Goal: Find specific page/section: Find specific page/section

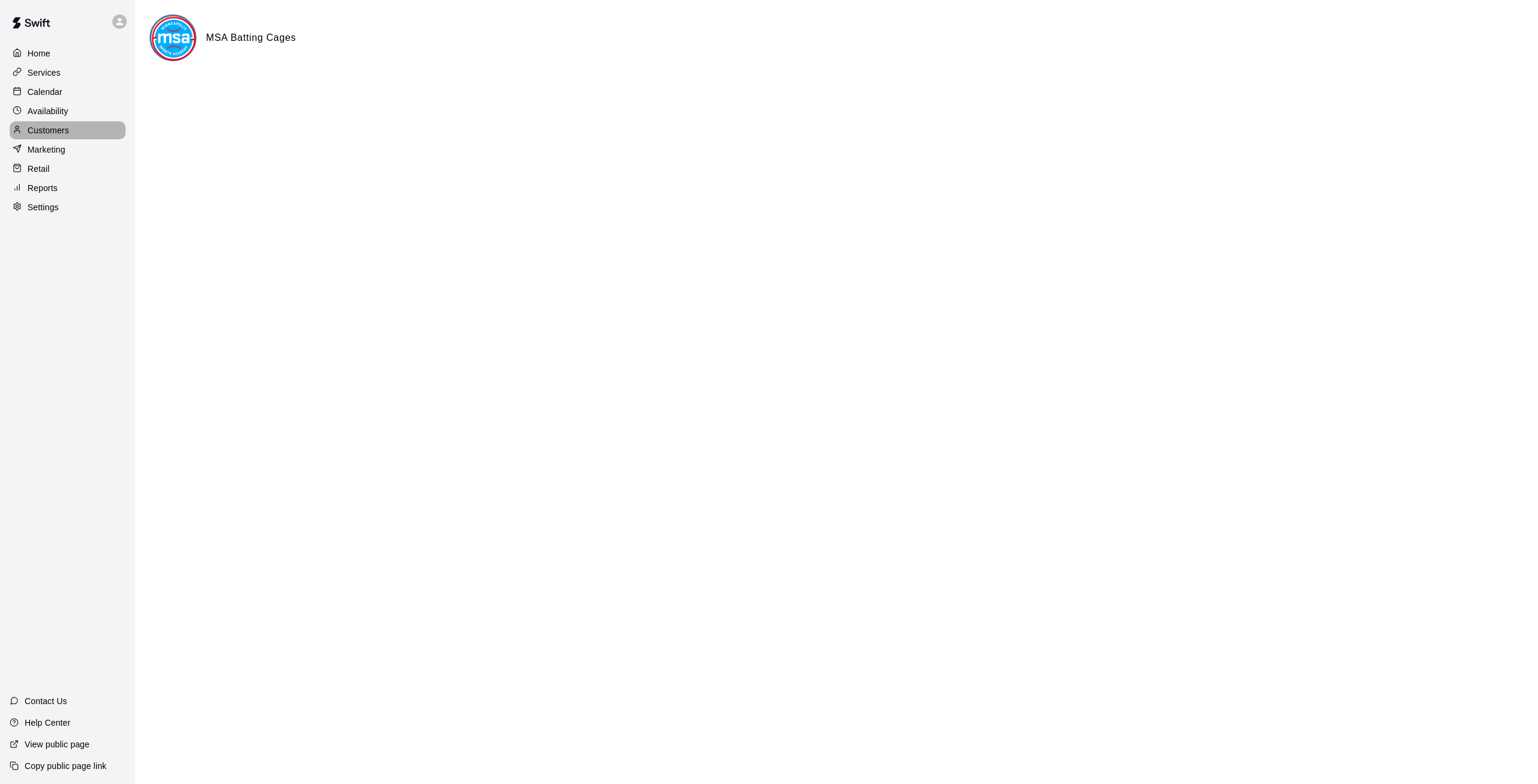
click at [50, 133] on p "Customers" at bounding box center [48, 130] width 41 height 12
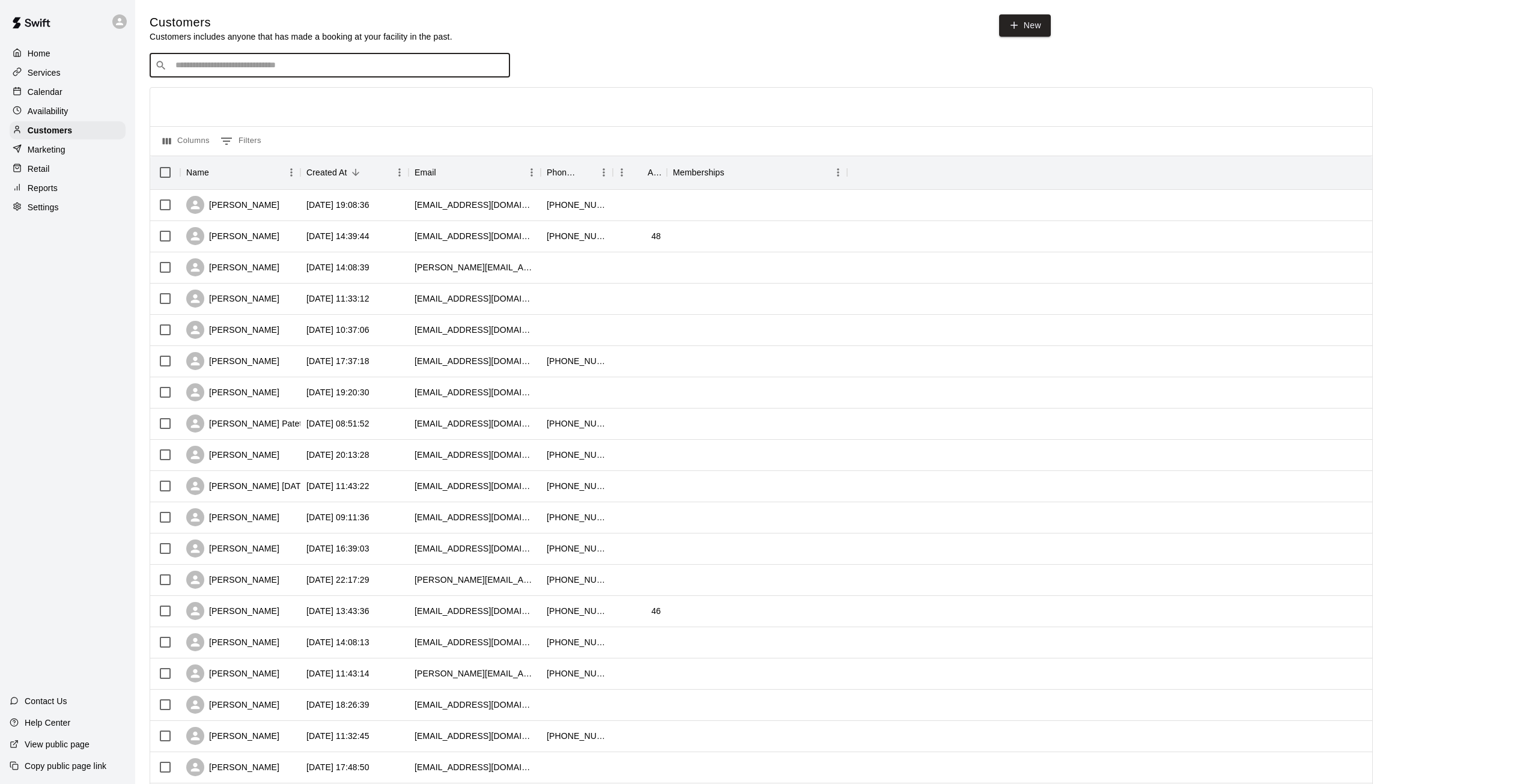
click at [305, 66] on input "Search customers by name or email" at bounding box center [338, 65] width 333 height 12
type input "*******"
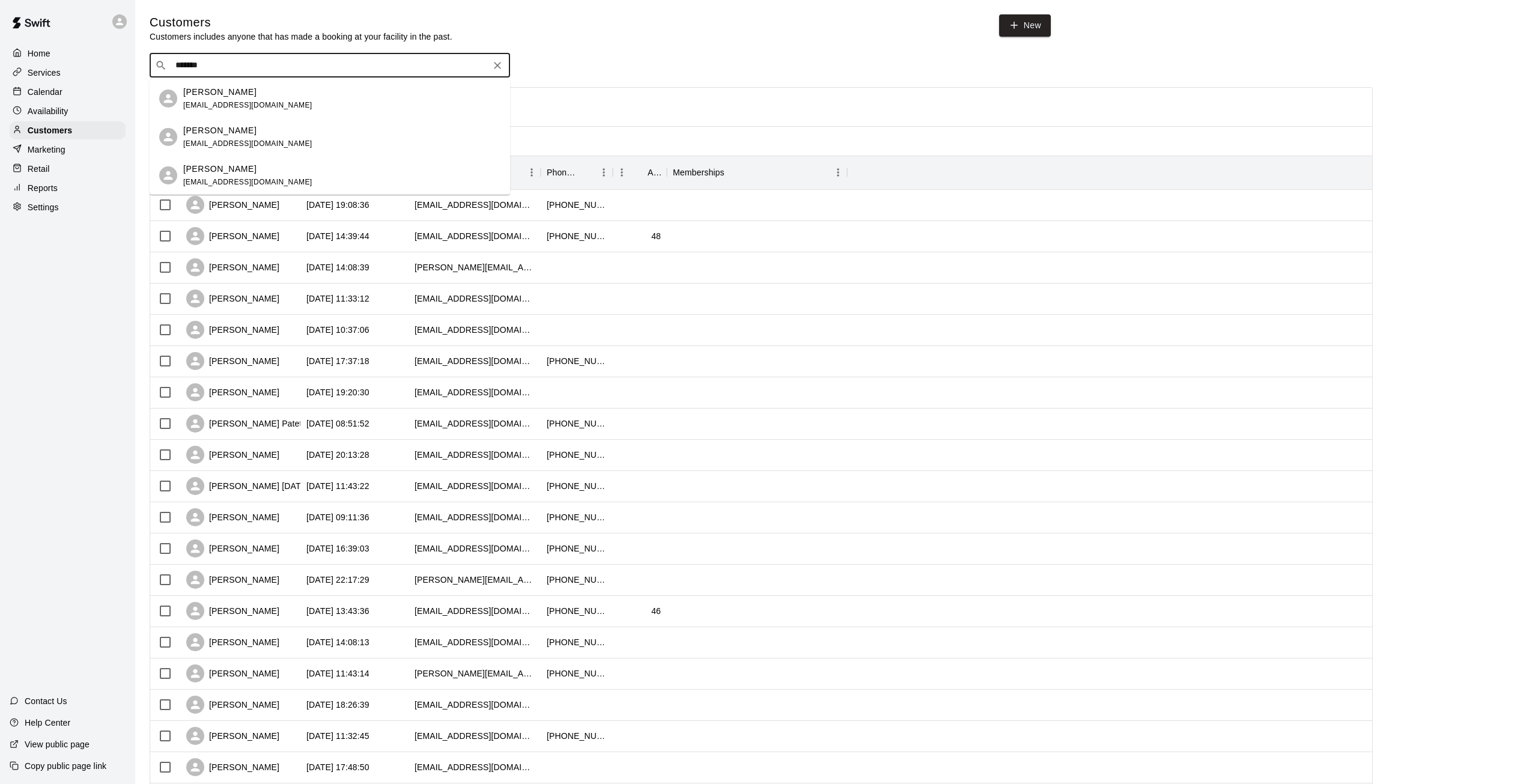
click at [256, 139] on span "[EMAIL_ADDRESS][DOMAIN_NAME]" at bounding box center [248, 143] width 129 height 9
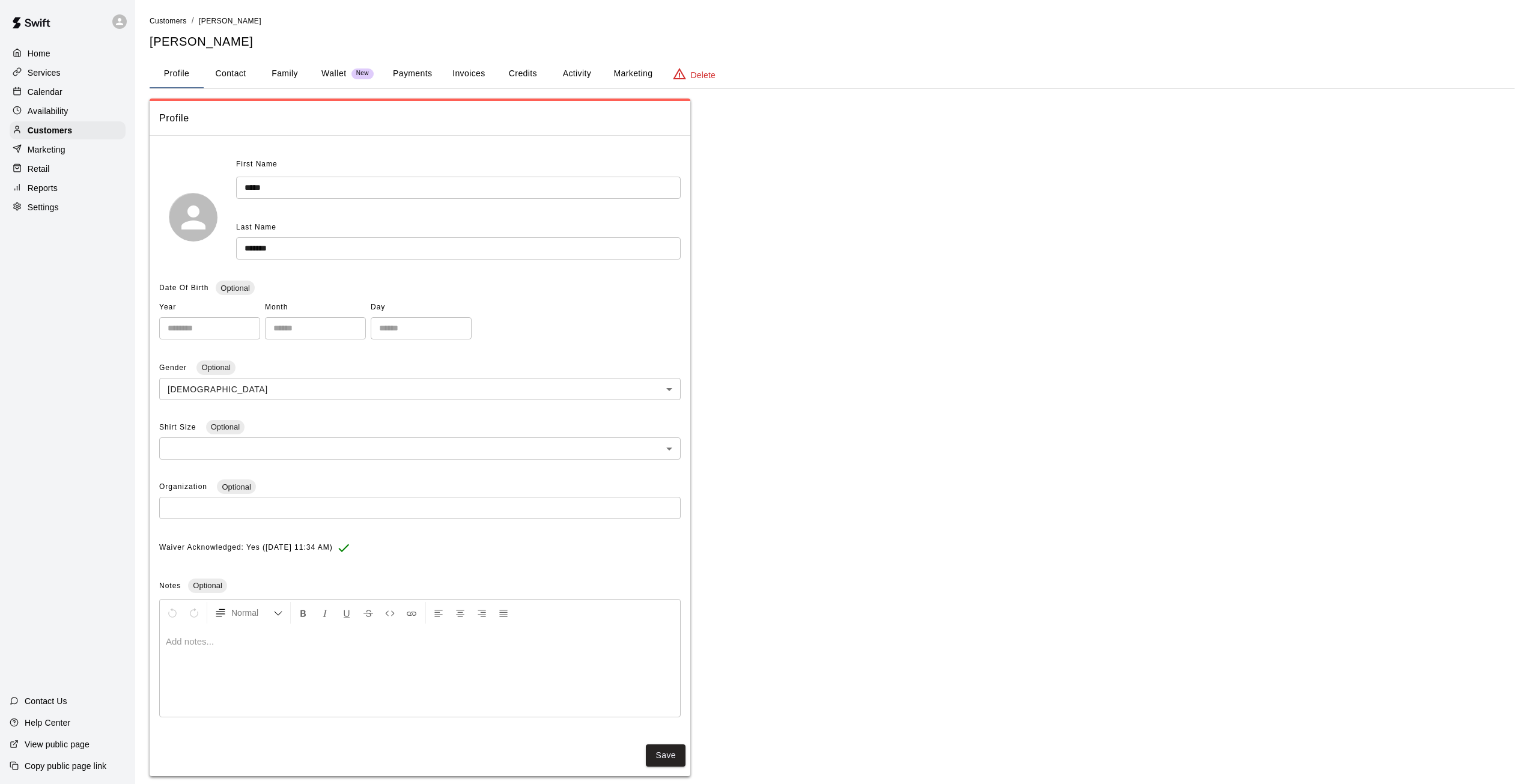
click at [568, 75] on button "Activity" at bounding box center [577, 74] width 54 height 28
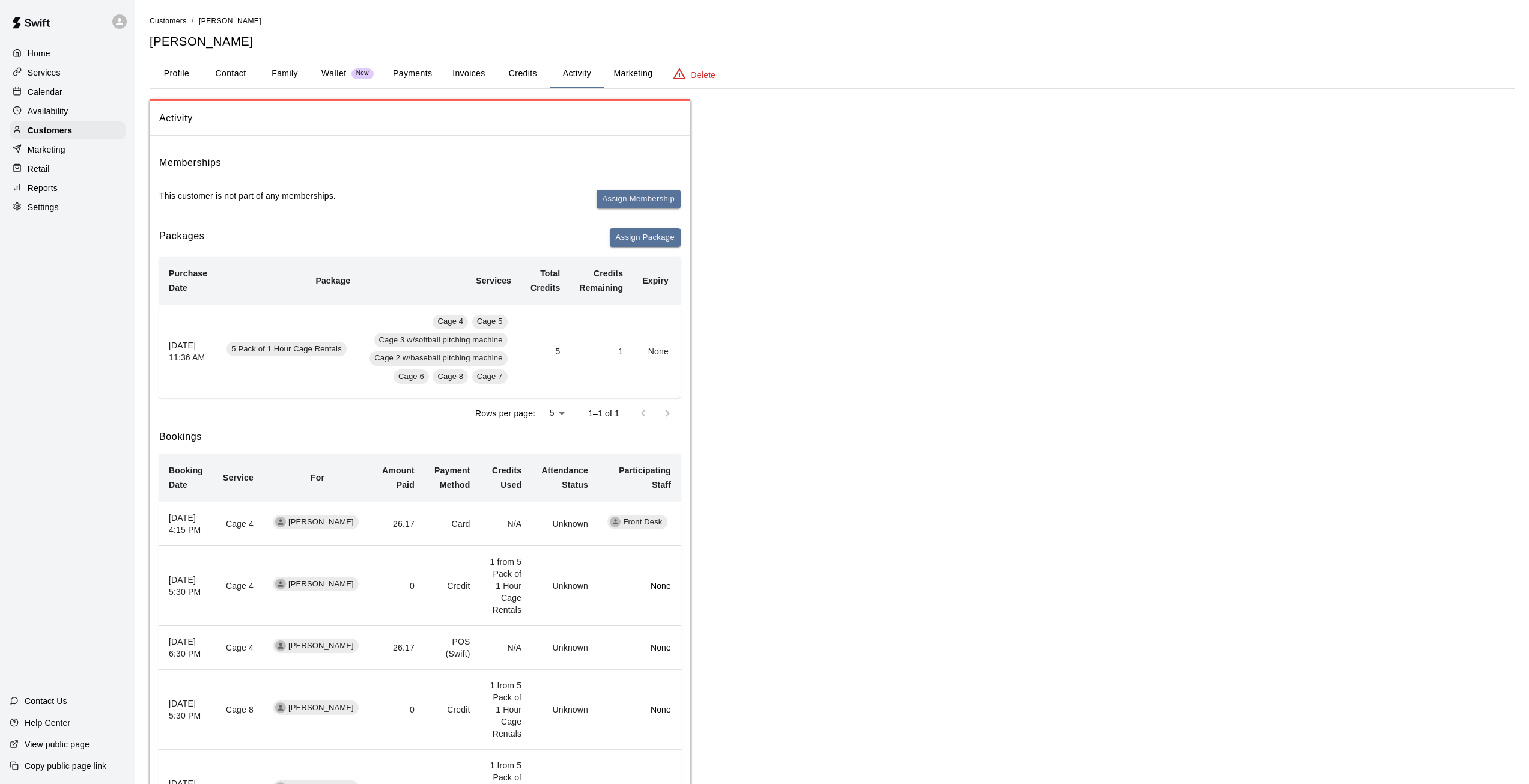
click at [289, 73] on button "Family" at bounding box center [285, 74] width 54 height 28
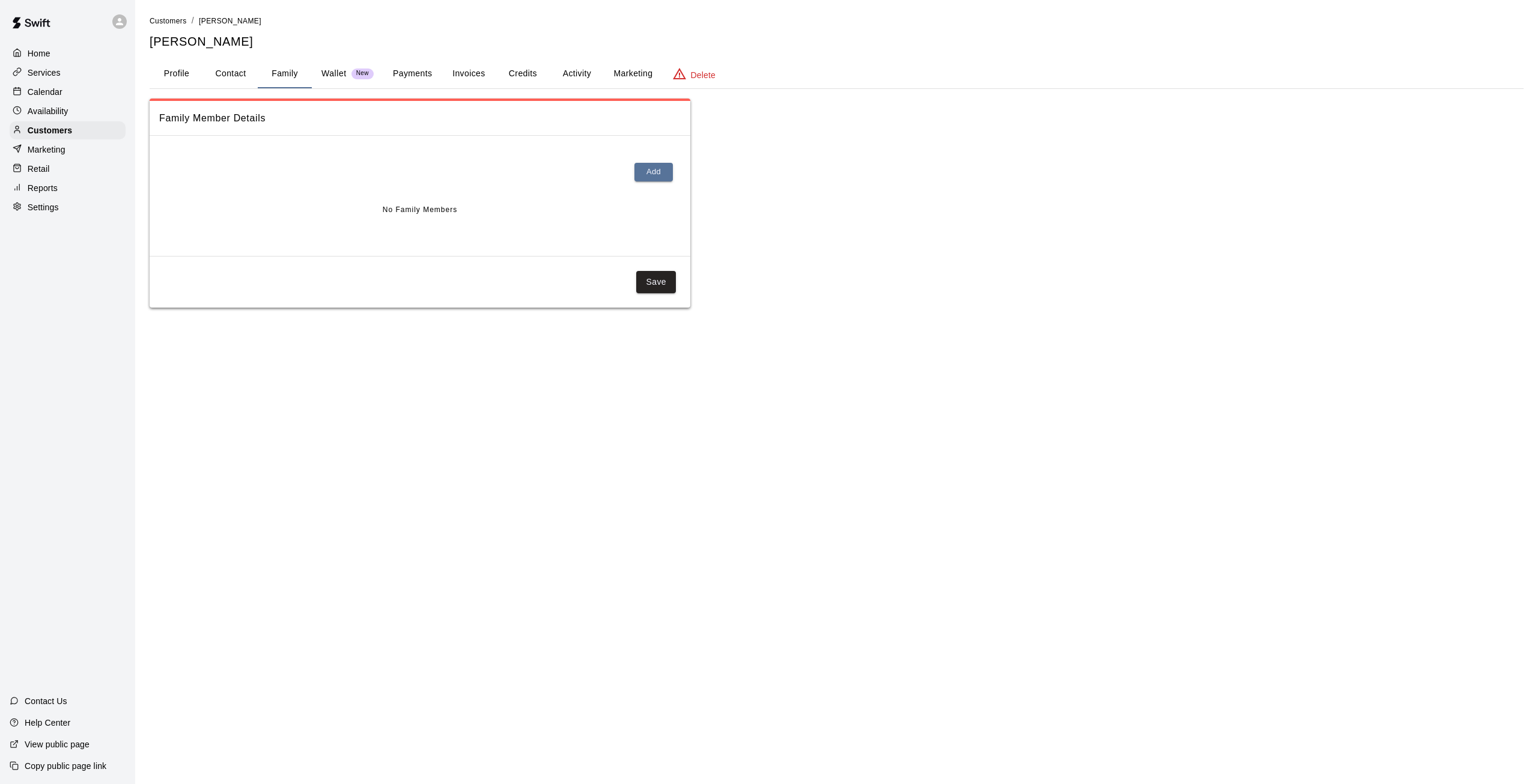
click at [426, 73] on button "Payments" at bounding box center [412, 74] width 59 height 28
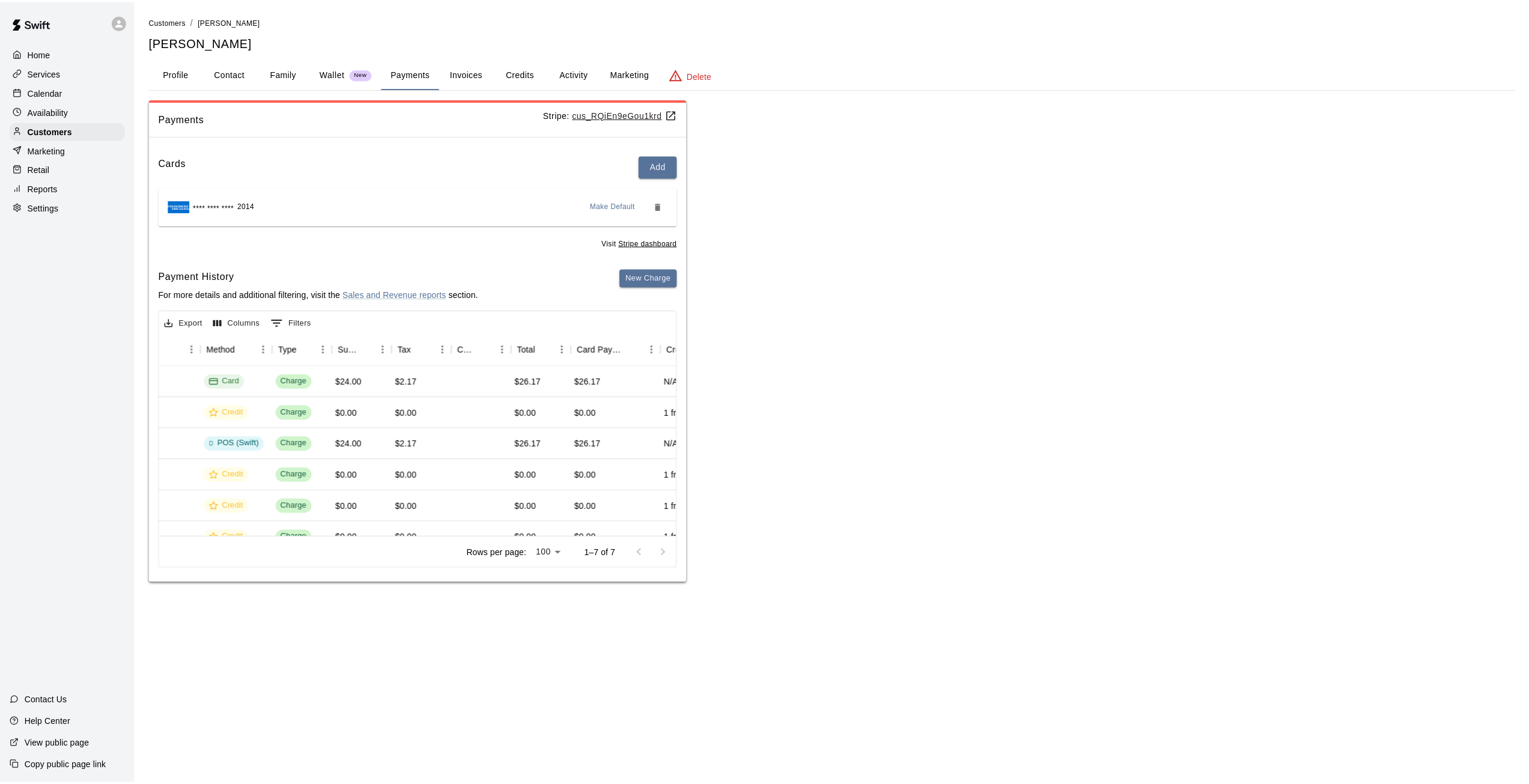
scroll to position [0, 328]
drag, startPoint x: 50, startPoint y: 131, endPoint x: 58, endPoint y: 131, distance: 8.0
click at [51, 131] on p "Customers" at bounding box center [50, 130] width 44 height 12
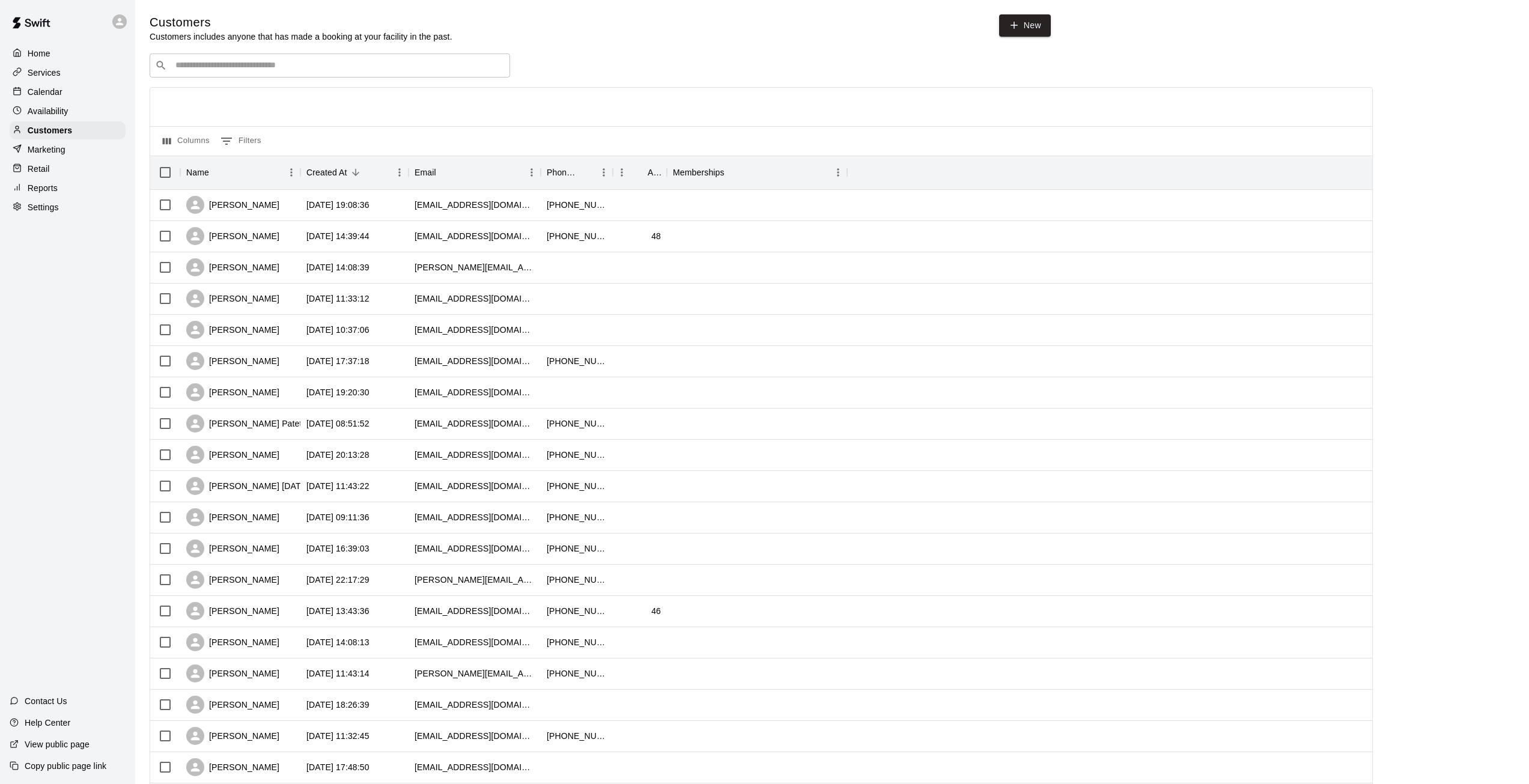
click at [192, 78] on div "​ ​" at bounding box center [330, 66] width 361 height 24
type input "******"
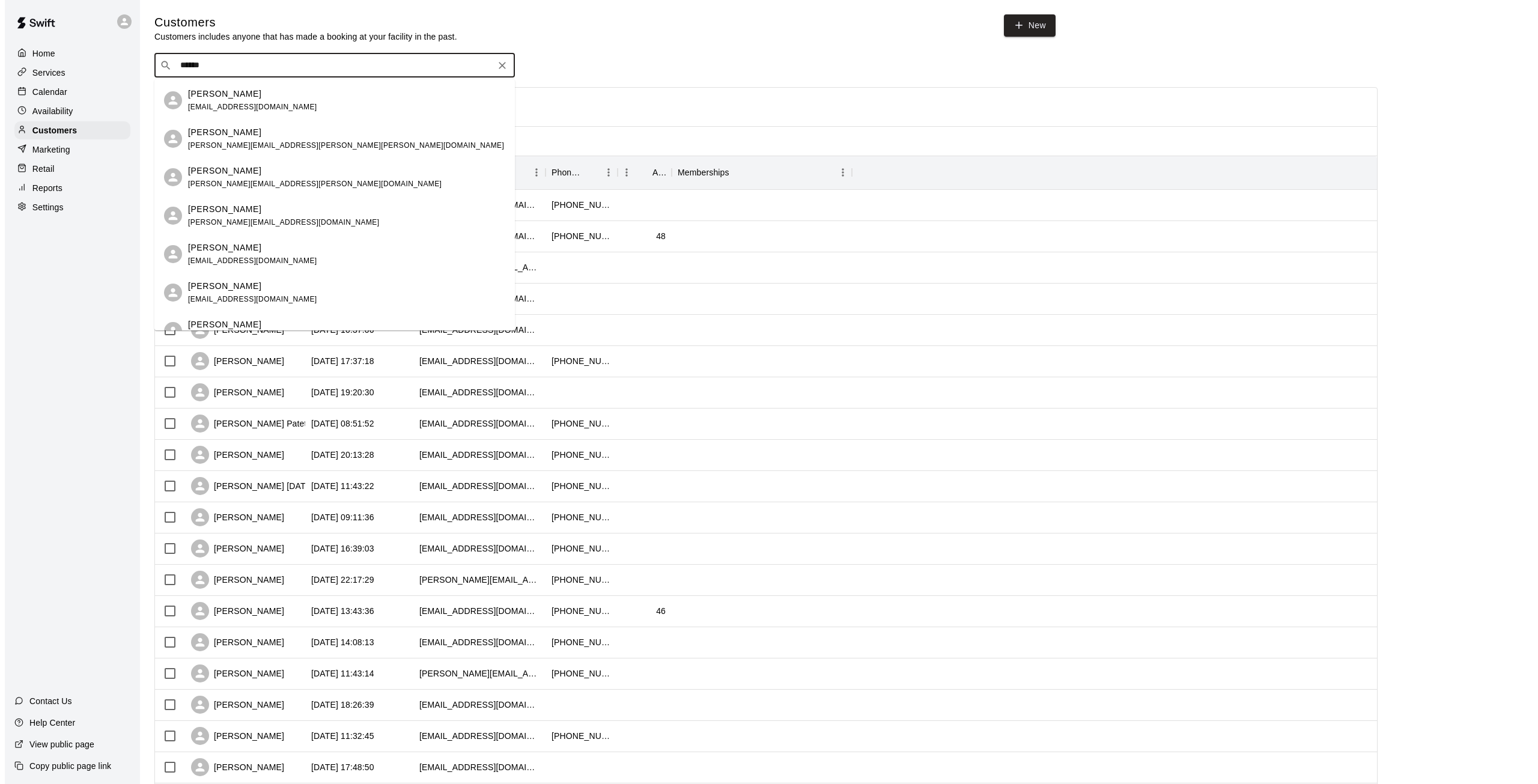
scroll to position [180, 0]
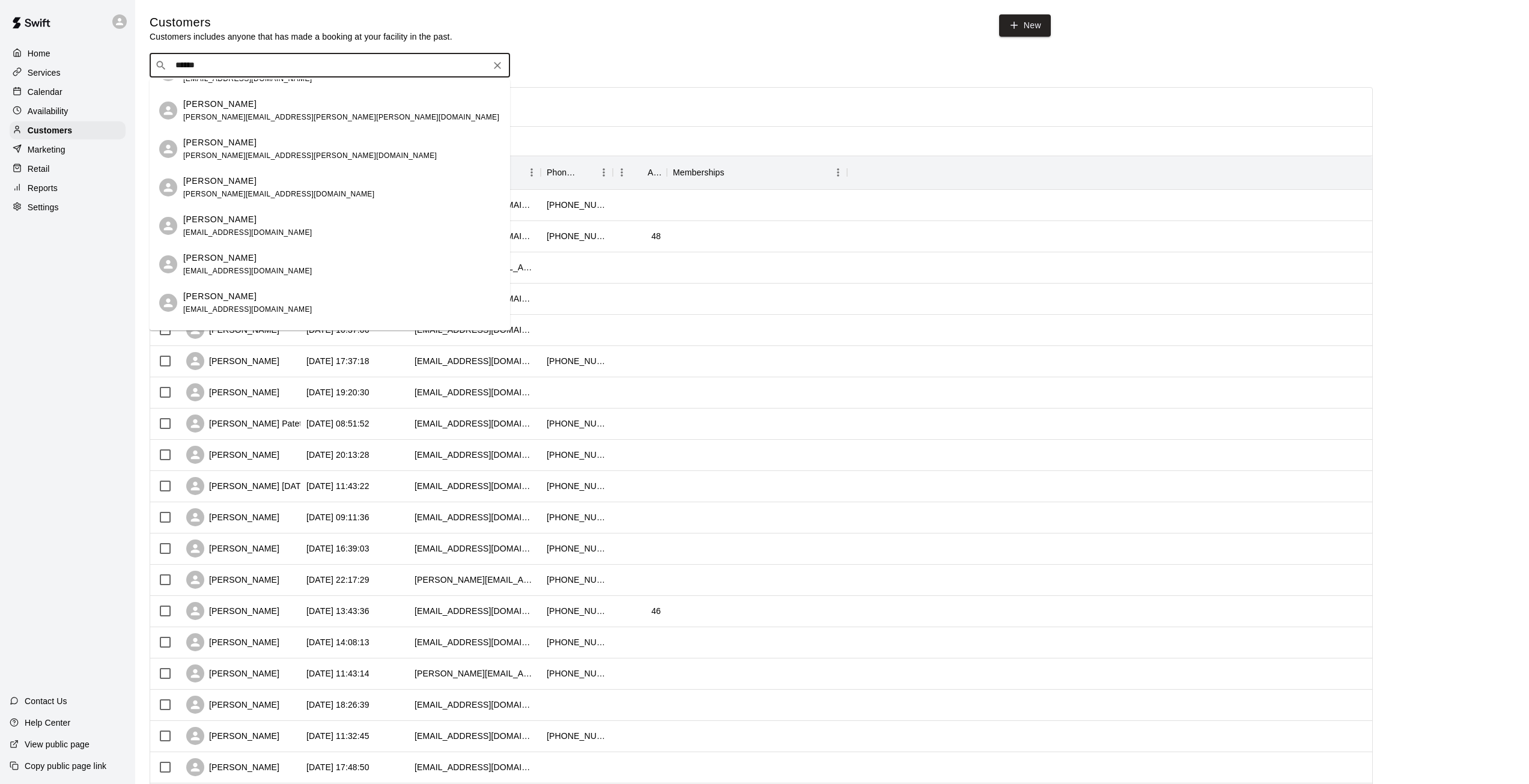
click at [230, 256] on p "[PERSON_NAME]" at bounding box center [220, 258] width 74 height 13
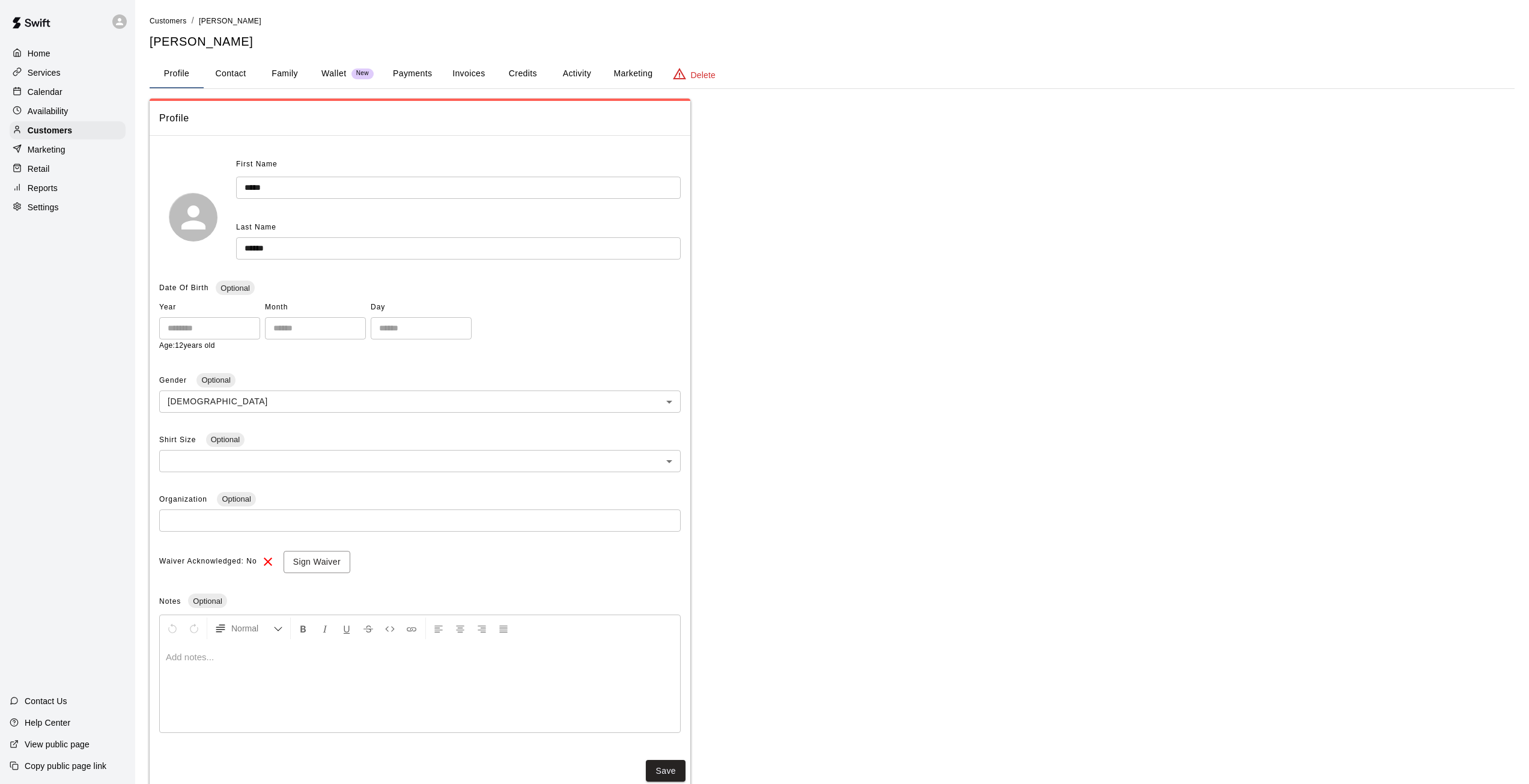
click at [571, 71] on button "Activity" at bounding box center [577, 74] width 54 height 28
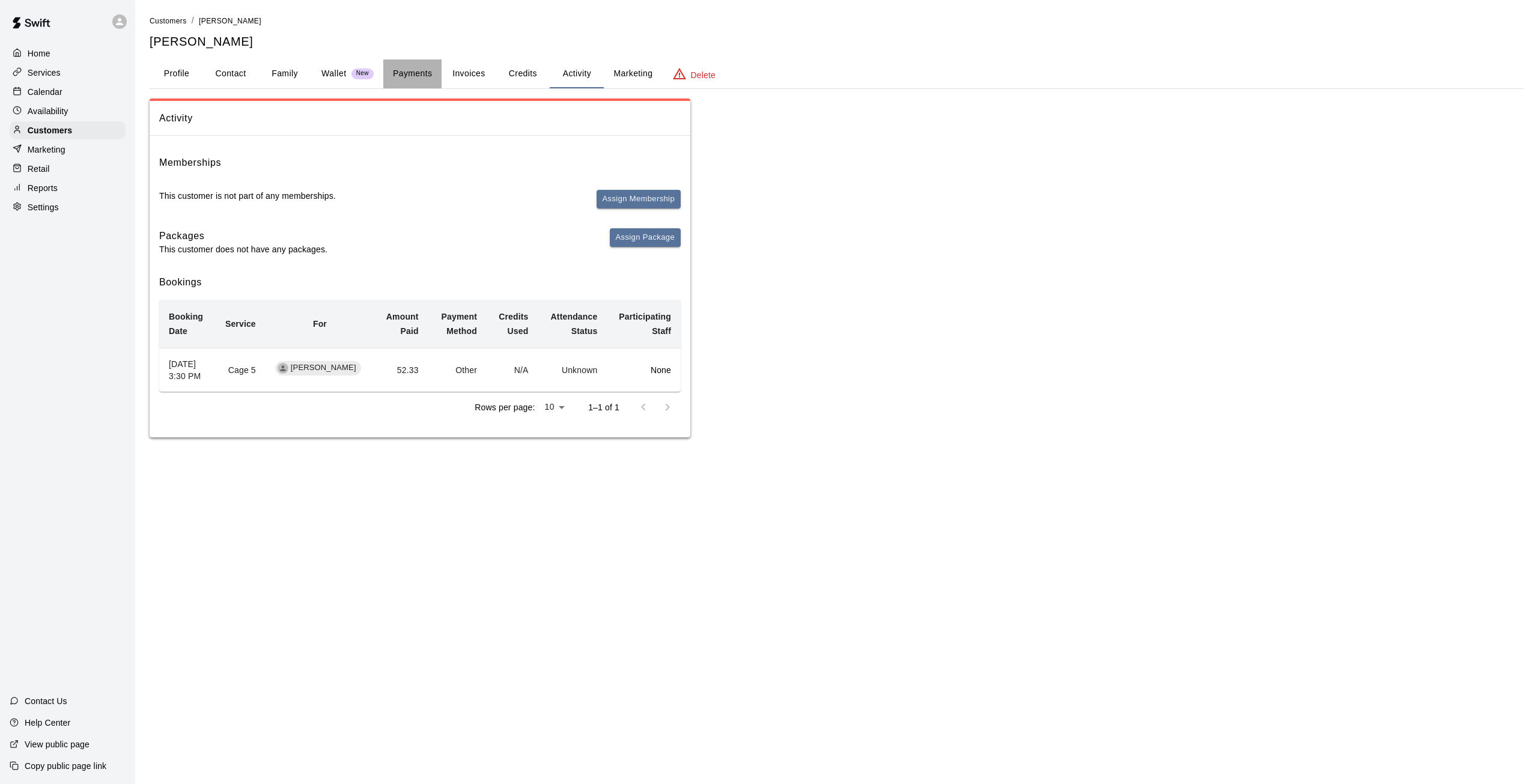
drag, startPoint x: 411, startPoint y: 60, endPoint x: 409, endPoint y: 66, distance: 6.3
click at [410, 64] on button "Payments" at bounding box center [412, 74] width 59 height 28
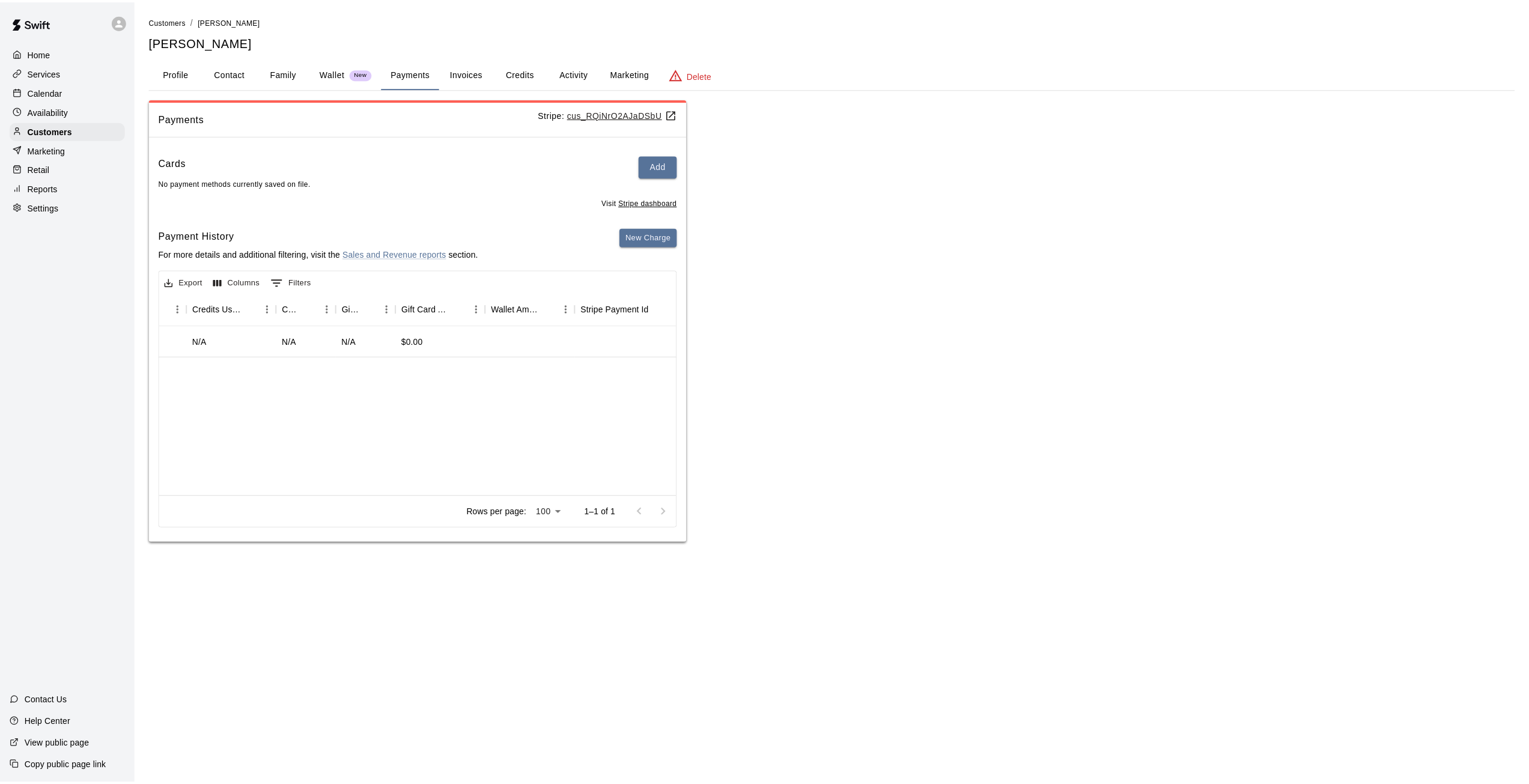
scroll to position [0, 1114]
click at [43, 131] on p "Customers" at bounding box center [50, 130] width 44 height 12
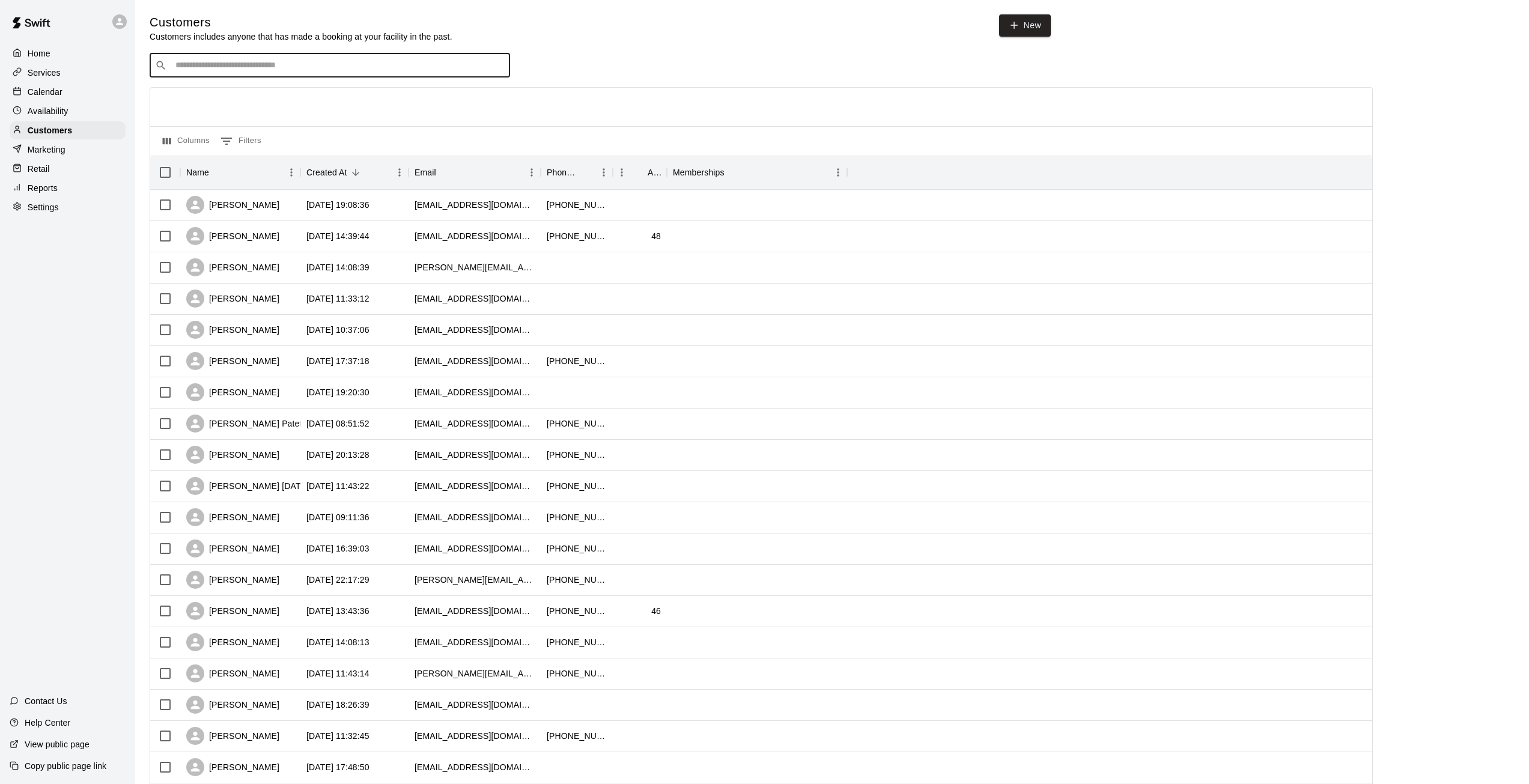
click at [272, 71] on input "Search customers by name or email" at bounding box center [338, 65] width 333 height 12
type input "****"
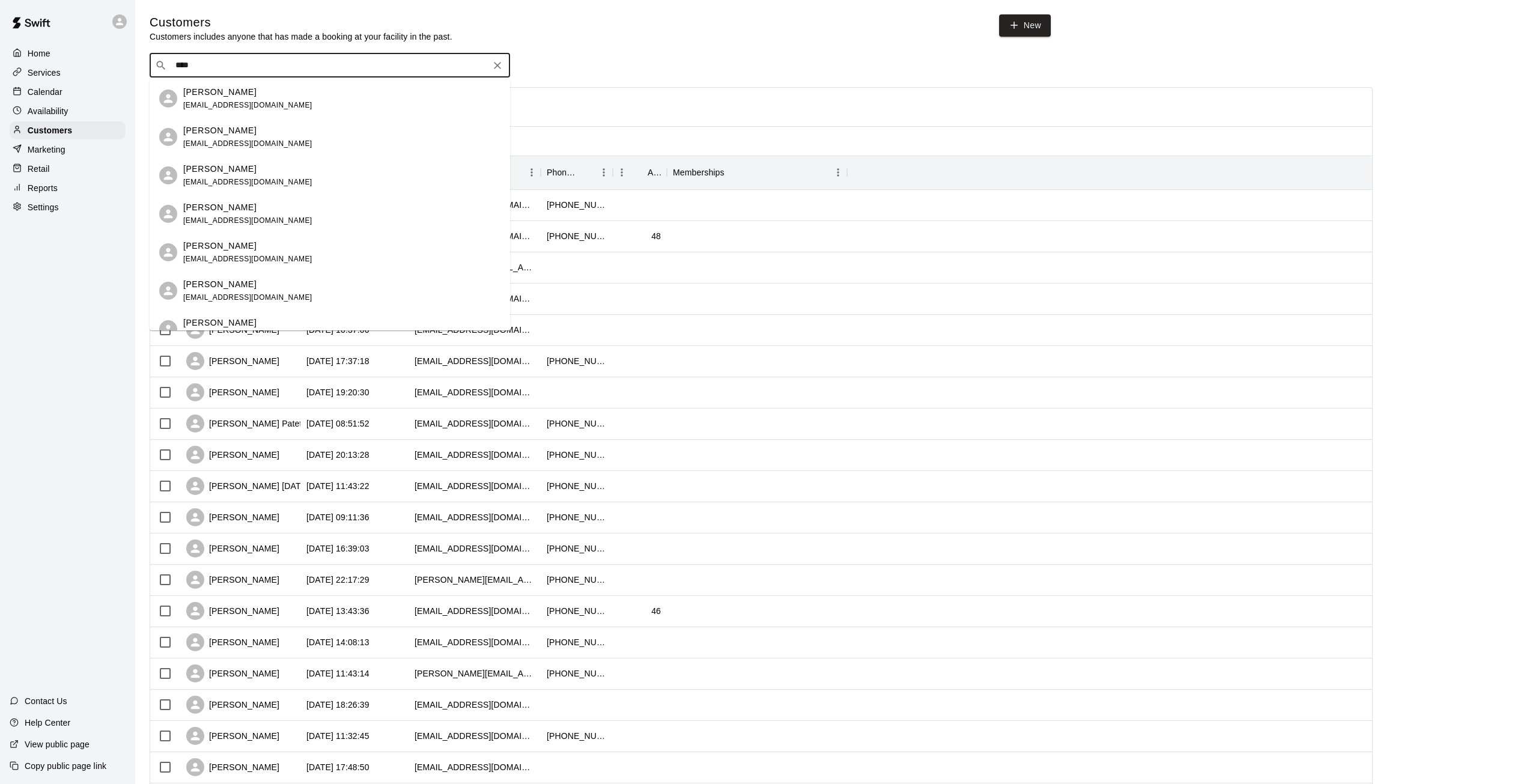
click at [246, 142] on span "[EMAIL_ADDRESS][DOMAIN_NAME]" at bounding box center [248, 143] width 129 height 9
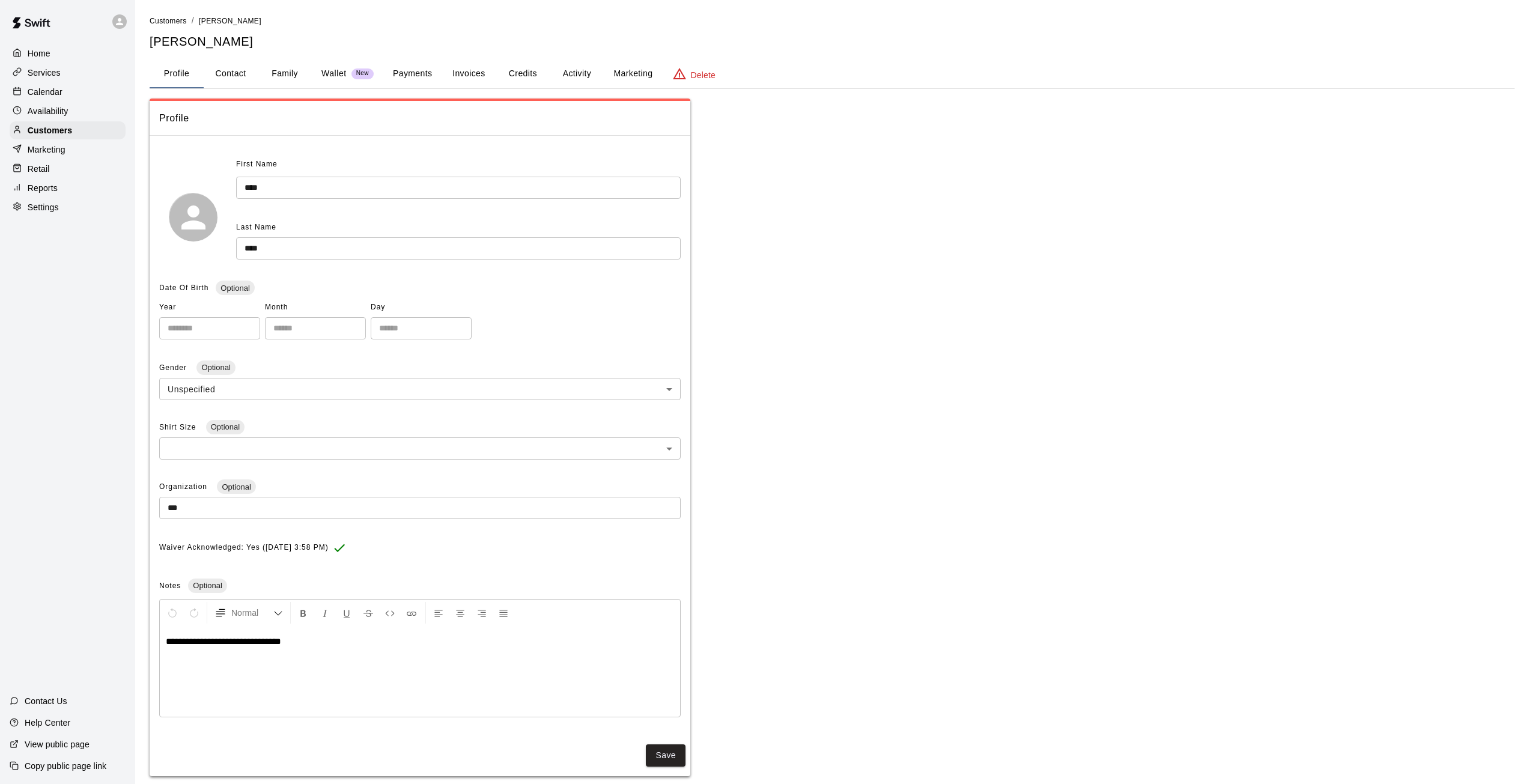
click at [582, 69] on button "Activity" at bounding box center [577, 74] width 54 height 28
